Goal: Transaction & Acquisition: Subscribe to service/newsletter

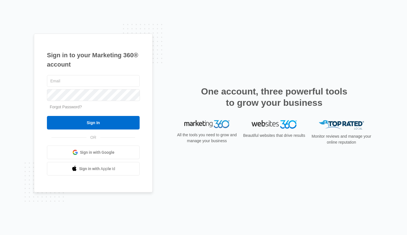
click at [110, 153] on span "Sign in with Google" at bounding box center [97, 153] width 34 height 6
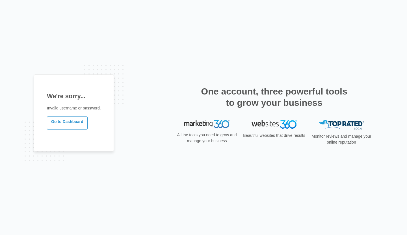
click at [71, 119] on link "Go to Dashboard" at bounding box center [67, 123] width 41 height 14
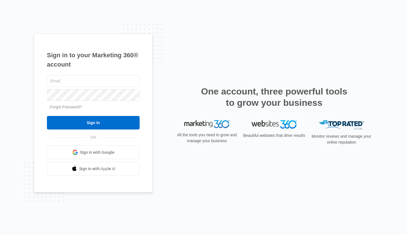
click at [70, 82] on input "text" at bounding box center [93, 81] width 93 height 12
type input "mpilarnanez@gmail.com"
click at [114, 128] on input "Sign In" at bounding box center [93, 123] width 93 height 14
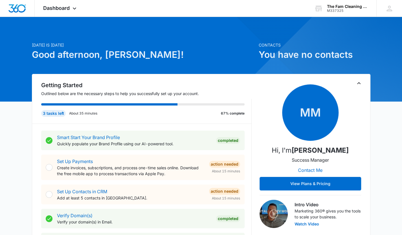
click at [76, 10] on icon at bounding box center [74, 8] width 7 height 7
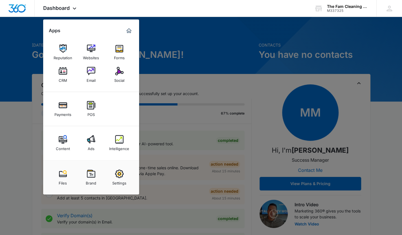
click at [95, 140] on img at bounding box center [91, 139] width 8 height 8
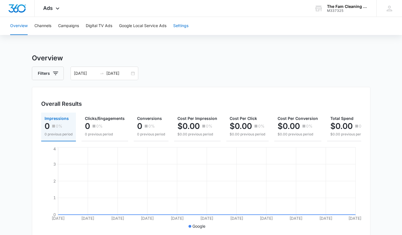
click at [184, 26] on button "Settings" at bounding box center [180, 26] width 15 height 18
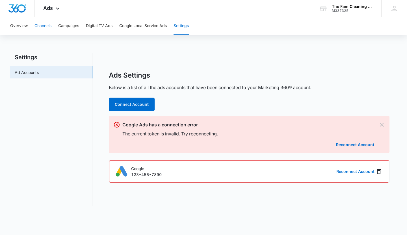
click at [39, 27] on button "Channels" at bounding box center [42, 26] width 17 height 18
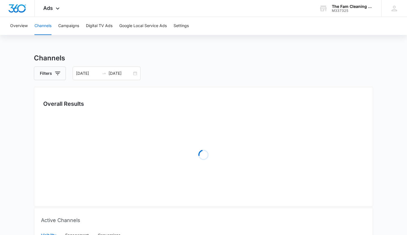
type input "[DATE]"
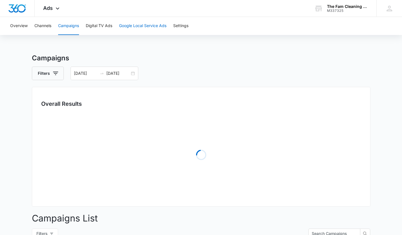
click at [146, 27] on button "Google Local Service Ads" at bounding box center [142, 26] width 47 height 18
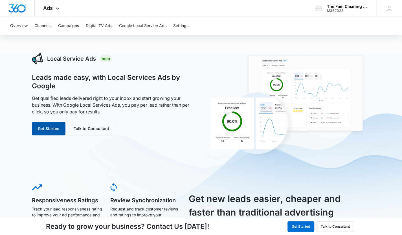
click at [50, 127] on button "Get Started" at bounding box center [49, 129] width 34 height 14
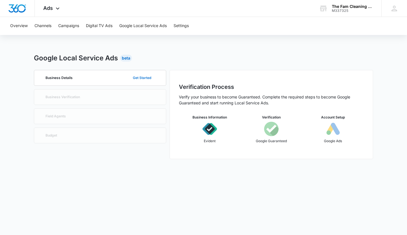
click at [142, 76] on button "Get Started" at bounding box center [142, 78] width 30 height 14
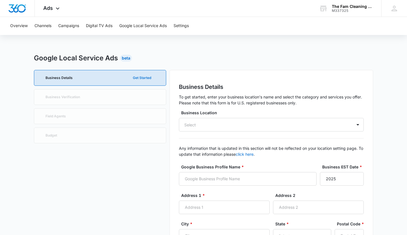
type input "9:00 am"
type input "5:00 pm"
type input "9:00 am"
type input "5:00 pm"
type input "9:00 am"
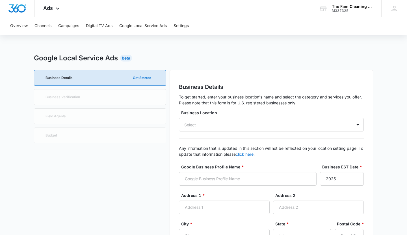
type input "5:00 pm"
type input "9:00 am"
type input "5:00 pm"
type input "9:00 am"
type input "5:00 pm"
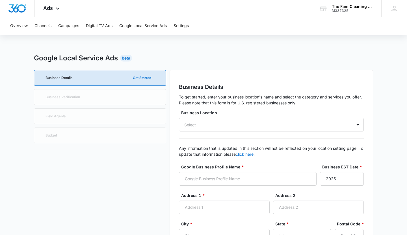
type input "9:00 am"
type input "5:00 pm"
type input "9:00 am"
type input "5:00 pm"
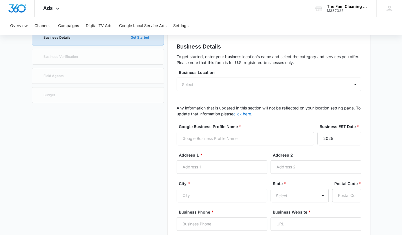
scroll to position [13, 0]
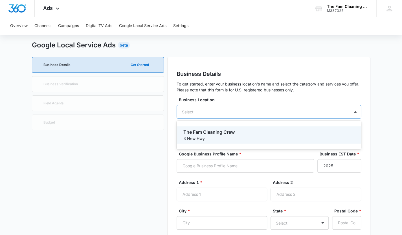
click at [210, 108] on div "Select" at bounding box center [269, 112] width 185 height 14
click at [217, 133] on p "The Fam Cleaning Crew" at bounding box center [269, 132] width 170 height 7
type input "The Fam Cleaning Crew"
type input "3 New Hwy"
type input "Commack"
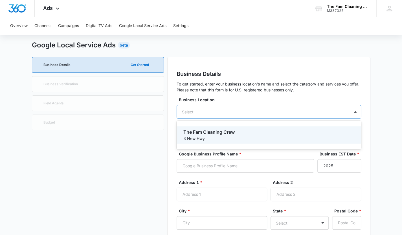
type input "11725"
type input "6315305629"
type input "[URL][DOMAIN_NAME]"
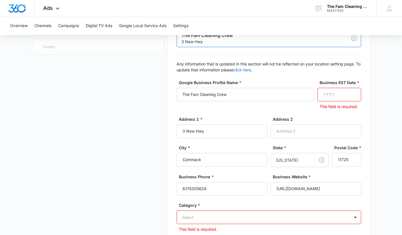
scroll to position [98, 0]
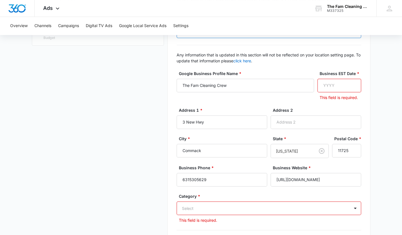
click at [337, 86] on input "Business EST Date *" at bounding box center [340, 86] width 44 height 14
click at [348, 206] on div "Select" at bounding box center [269, 209] width 185 height 14
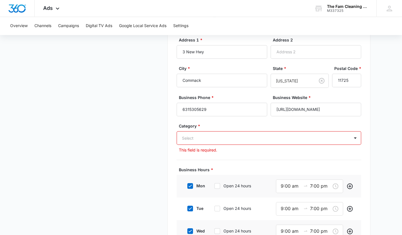
click at [249, 140] on div at bounding box center [262, 138] width 160 height 7
click at [213, 138] on div at bounding box center [262, 138] width 160 height 7
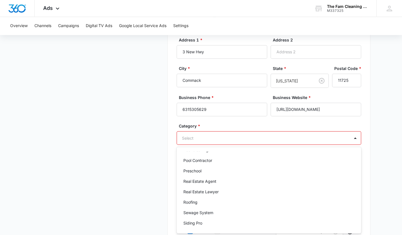
scroll to position [650, 0]
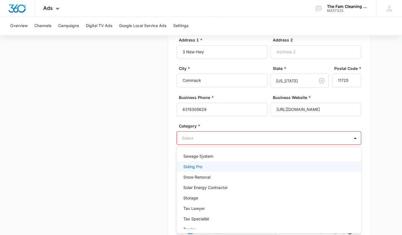
click at [199, 137] on div at bounding box center [262, 138] width 160 height 7
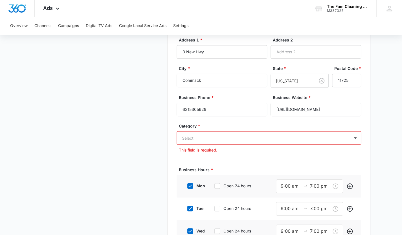
click at [199, 137] on div at bounding box center [262, 138] width 160 height 7
click at [192, 137] on div at bounding box center [262, 138] width 160 height 7
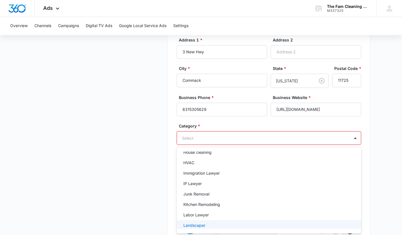
scroll to position [327, 0]
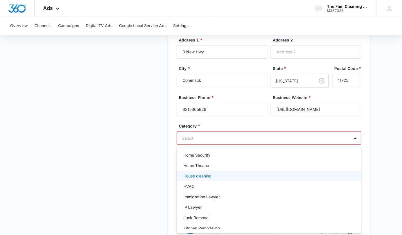
click at [204, 176] on p "House cleaning" at bounding box center [198, 176] width 28 height 6
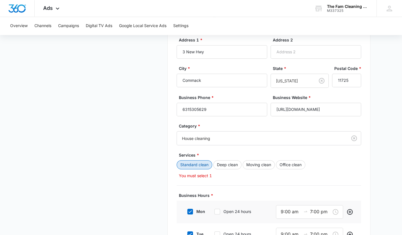
click at [208, 165] on button "Standard clean" at bounding box center [195, 164] width 36 height 9
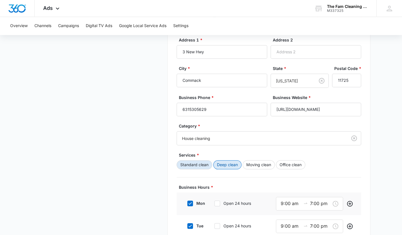
click at [225, 165] on button "Deep clean" at bounding box center [228, 164] width 28 height 9
click at [260, 166] on button "Moving clean" at bounding box center [259, 164] width 32 height 9
click at [293, 166] on button "Office clean" at bounding box center [290, 164] width 29 height 9
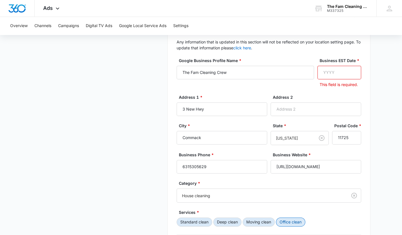
scroll to position [79, 0]
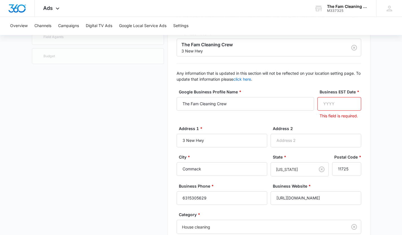
click at [324, 102] on input "Business EST Date *" at bounding box center [340, 104] width 44 height 14
click at [343, 100] on input "1900" at bounding box center [340, 104] width 44 height 14
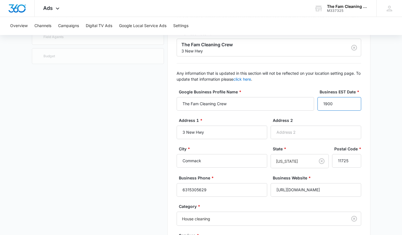
click at [353, 106] on input "1900" at bounding box center [340, 104] width 44 height 14
click at [319, 104] on input "1900" at bounding box center [340, 104] width 44 height 14
click at [328, 104] on input "1900" at bounding box center [340, 104] width 44 height 14
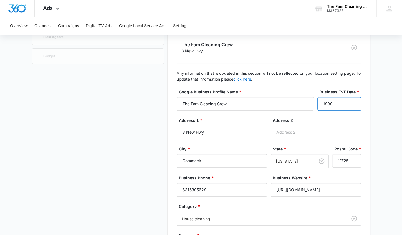
click at [328, 104] on input "1900" at bounding box center [340, 104] width 44 height 14
click at [353, 101] on input "1901" at bounding box center [340, 104] width 44 height 14
click at [354, 108] on input "1900" at bounding box center [340, 104] width 44 height 14
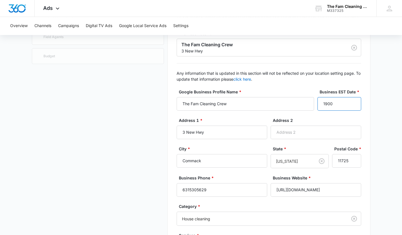
click at [354, 108] on input "1900" at bounding box center [340, 104] width 44 height 14
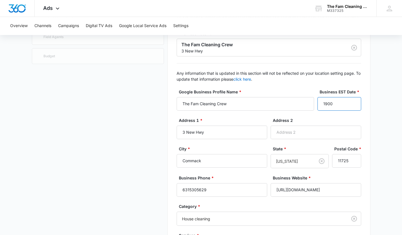
click at [334, 103] on input "1900" at bounding box center [340, 104] width 44 height 14
drag, startPoint x: 333, startPoint y: 104, endPoint x: 317, endPoint y: 104, distance: 15.8
click at [317, 104] on div "Google Business Profile Name * The Fam Cleaning Crew Business EST Date * 1900" at bounding box center [269, 103] width 185 height 29
click at [323, 99] on input "1900" at bounding box center [340, 104] width 44 height 14
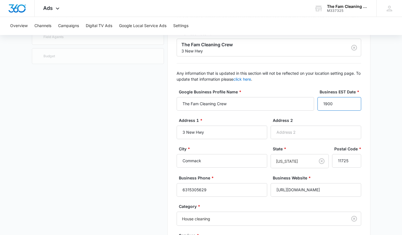
click at [323, 99] on input "1900" at bounding box center [340, 104] width 44 height 14
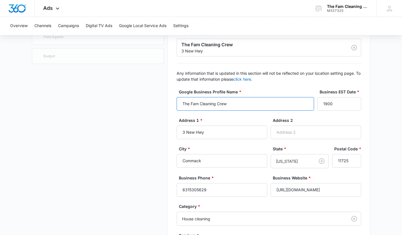
click at [273, 102] on input "The Fam Cleaning Crew" at bounding box center [246, 104] width 138 height 14
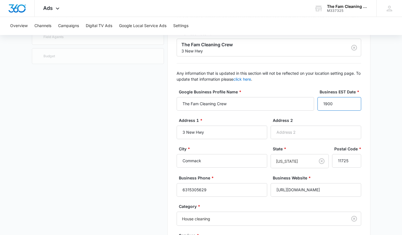
click at [330, 102] on input "1900" at bounding box center [340, 104] width 44 height 14
click at [354, 106] on input "1900" at bounding box center [340, 104] width 44 height 14
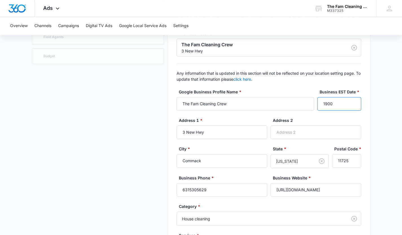
click at [354, 106] on input "1900" at bounding box center [340, 104] width 44 height 14
click at [353, 97] on input "1901" at bounding box center [340, 104] width 44 height 14
click at [353, 101] on input "1902" at bounding box center [340, 104] width 44 height 14
click at [353, 101] on input "1903" at bounding box center [340, 104] width 44 height 14
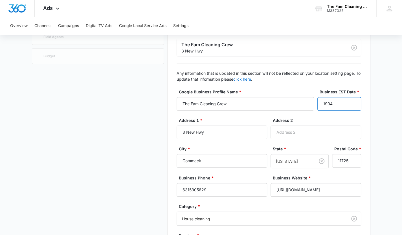
click at [353, 101] on input "1904" at bounding box center [340, 104] width 44 height 14
click at [353, 101] on input "1905" at bounding box center [340, 104] width 44 height 14
click at [353, 101] on input "1906" at bounding box center [340, 104] width 44 height 14
click at [353, 101] on input "1907" at bounding box center [340, 104] width 44 height 14
click at [353, 101] on input "1908" at bounding box center [340, 104] width 44 height 14
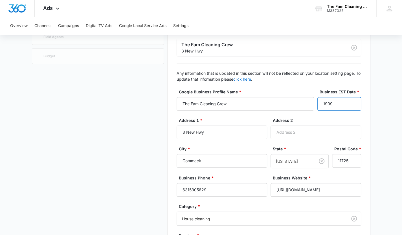
click at [353, 101] on input "1909" at bounding box center [340, 104] width 44 height 14
click at [353, 101] on input "1910" at bounding box center [340, 104] width 44 height 14
click at [353, 101] on input "1911" at bounding box center [340, 104] width 44 height 14
click at [353, 101] on input "1912" at bounding box center [340, 104] width 44 height 14
click at [353, 101] on input "1913" at bounding box center [340, 104] width 44 height 14
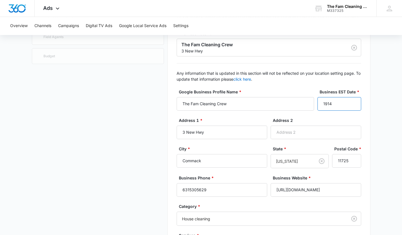
click at [353, 101] on input "1914" at bounding box center [340, 104] width 44 height 14
click at [353, 101] on input "1915" at bounding box center [340, 104] width 44 height 14
click at [353, 101] on input "1916" at bounding box center [340, 104] width 44 height 14
click at [353, 101] on input "1917" at bounding box center [340, 104] width 44 height 14
click at [353, 101] on input "1918" at bounding box center [340, 104] width 44 height 14
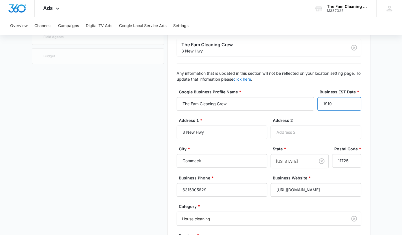
click at [353, 101] on input "1919" at bounding box center [340, 104] width 44 height 14
click at [353, 101] on input "1920" at bounding box center [340, 104] width 44 height 14
click at [353, 101] on input "1921" at bounding box center [340, 104] width 44 height 14
click at [353, 101] on input "1922" at bounding box center [340, 104] width 44 height 14
click at [353, 101] on input "1923" at bounding box center [340, 104] width 44 height 14
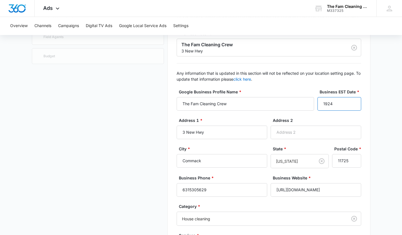
click at [353, 101] on input "1924" at bounding box center [340, 104] width 44 height 14
click at [353, 101] on input "1925" at bounding box center [340, 104] width 44 height 14
click at [353, 101] on input "1926" at bounding box center [340, 104] width 44 height 14
click at [353, 101] on input "1927" at bounding box center [340, 104] width 44 height 14
click at [353, 101] on input "1928" at bounding box center [340, 104] width 44 height 14
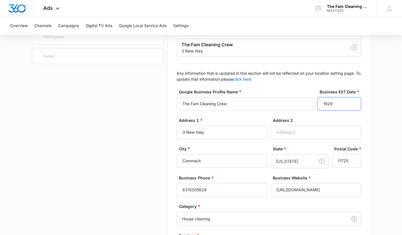
click at [353, 101] on input "1929" at bounding box center [340, 104] width 44 height 14
click at [353, 101] on input "1930" at bounding box center [340, 104] width 44 height 14
click at [353, 101] on input "1931" at bounding box center [340, 104] width 44 height 14
click at [353, 101] on input "1932" at bounding box center [340, 104] width 44 height 14
click at [353, 101] on input "1933" at bounding box center [340, 104] width 44 height 14
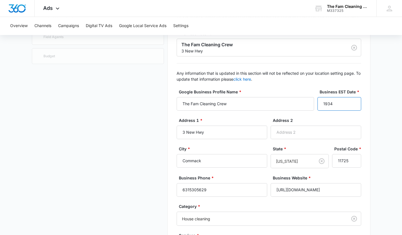
click at [353, 101] on input "1934" at bounding box center [340, 104] width 44 height 14
click at [353, 101] on input "1935" at bounding box center [340, 104] width 44 height 14
click at [353, 101] on input "1936" at bounding box center [340, 104] width 44 height 14
click at [353, 101] on input "1937" at bounding box center [340, 104] width 44 height 14
click at [353, 101] on input "1938" at bounding box center [340, 104] width 44 height 14
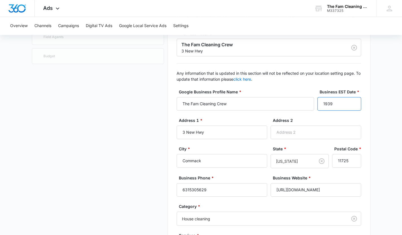
click at [353, 101] on input "1939" at bounding box center [340, 104] width 44 height 14
click at [353, 101] on input "1940" at bounding box center [340, 104] width 44 height 14
click at [353, 101] on input "1941" at bounding box center [340, 104] width 44 height 14
click at [353, 101] on input "1942" at bounding box center [340, 104] width 44 height 14
click at [354, 102] on input "2023" at bounding box center [340, 104] width 44 height 14
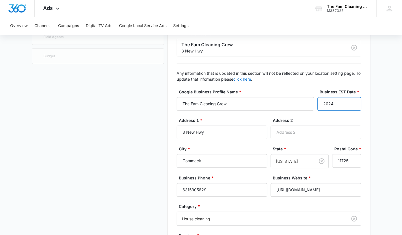
click at [354, 102] on input "2024" at bounding box center [340, 104] width 44 height 14
type input "2025"
click at [354, 102] on input "2025" at bounding box center [340, 104] width 44 height 14
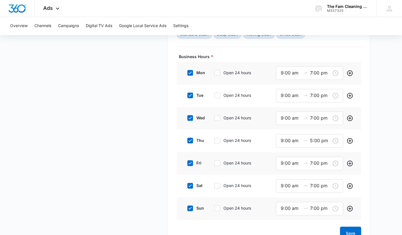
scroll to position [311, 0]
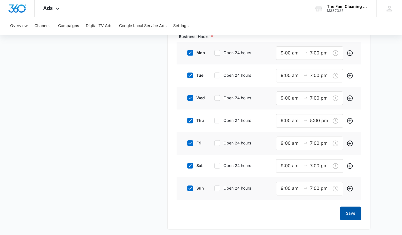
click at [352, 210] on button "Save" at bounding box center [350, 214] width 21 height 14
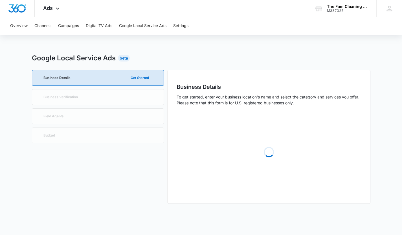
scroll to position [0, 0]
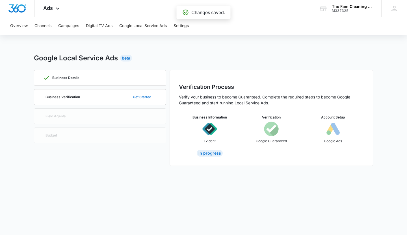
click at [145, 97] on button "Get Started" at bounding box center [142, 97] width 30 height 14
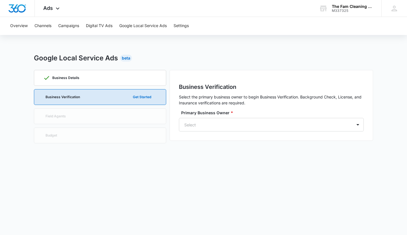
click at [245, 126] on div at bounding box center [264, 124] width 160 height 7
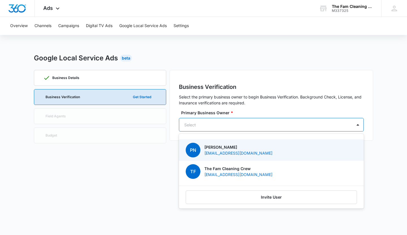
click at [227, 151] on p "[EMAIL_ADDRESS][DOMAIN_NAME]" at bounding box center [238, 153] width 68 height 6
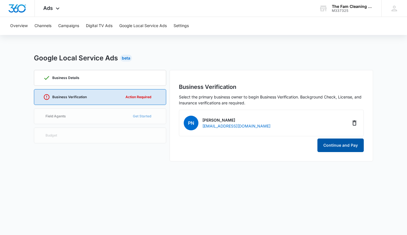
click at [337, 145] on button "Continue and Pay" at bounding box center [340, 146] width 46 height 14
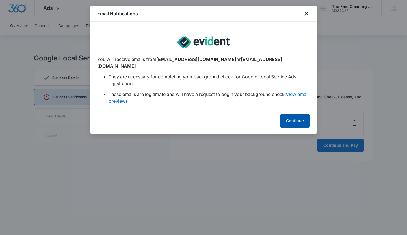
click at [288, 117] on button "Continue" at bounding box center [295, 121] width 30 height 14
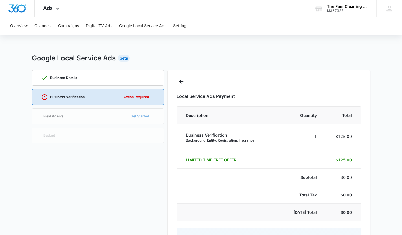
select select "pm_1SCm2BA4n8RTgNjUEBG5dsjS"
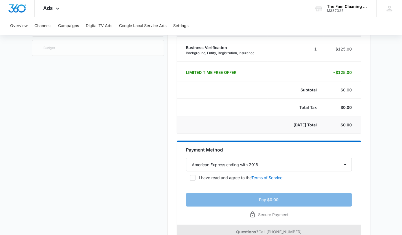
scroll to position [106, 0]
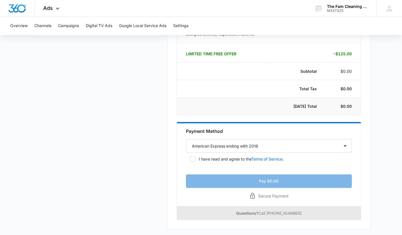
click at [194, 158] on icon at bounding box center [192, 159] width 3 height 3
click at [190, 157] on input "I have read and agree to the Terms of Service ." at bounding box center [188, 159] width 4 height 4
checkbox input "true"
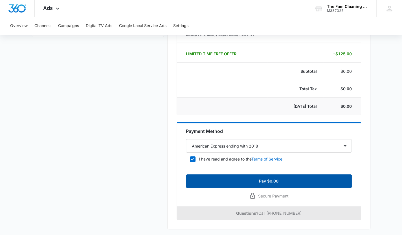
click at [285, 180] on button "Pay $0.00" at bounding box center [269, 182] width 166 height 14
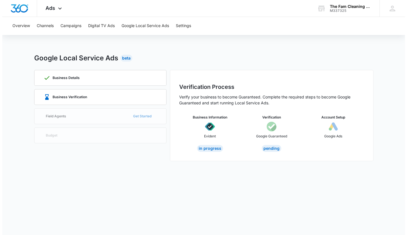
scroll to position [0, 0]
